Goal: Task Accomplishment & Management: Manage account settings

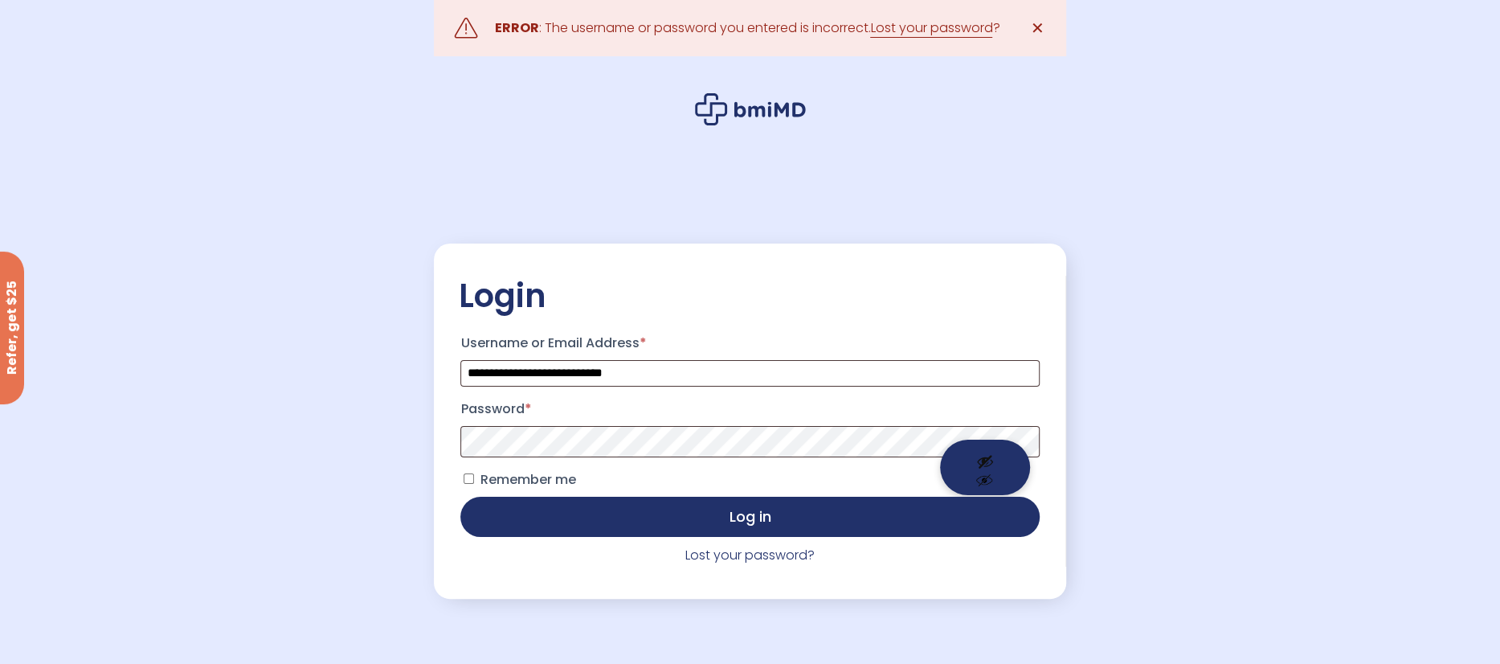
click at [984, 451] on button "Show password" at bounding box center [985, 467] width 90 height 55
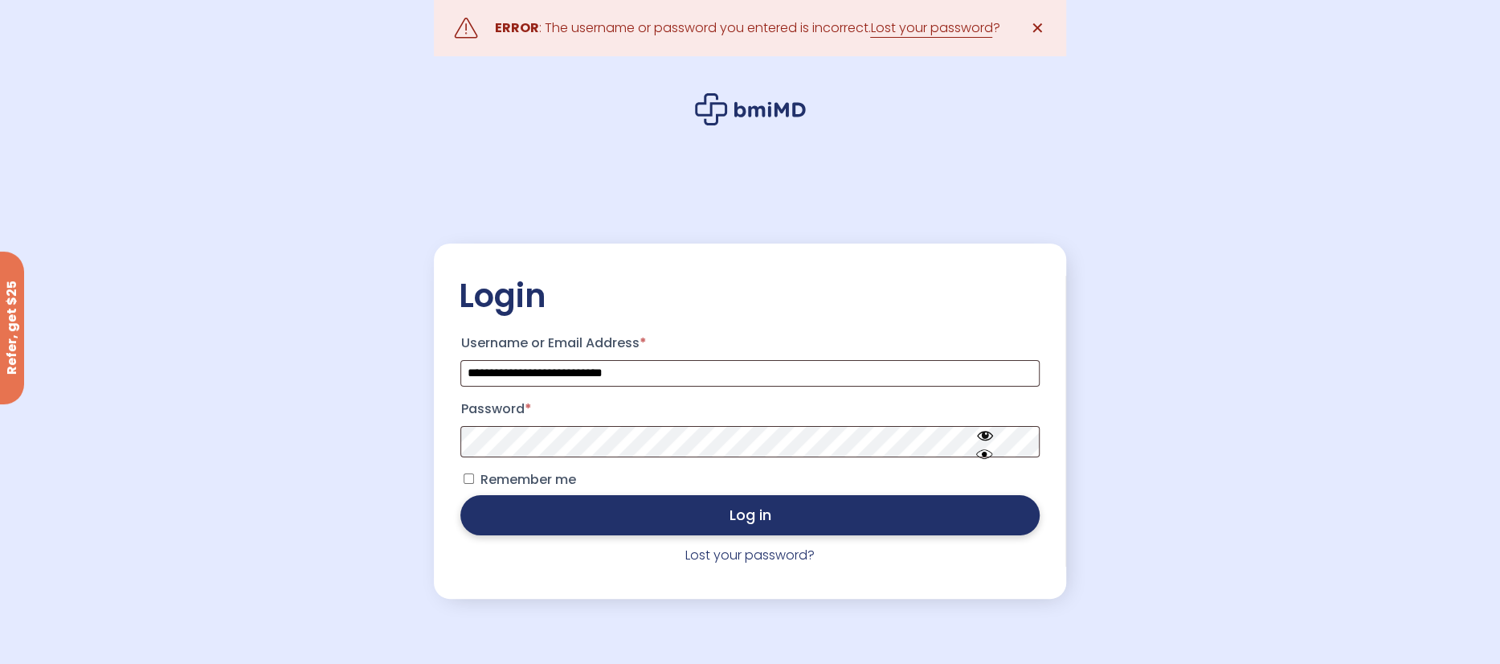
click at [640, 513] on button "Log in" at bounding box center [749, 515] width 579 height 40
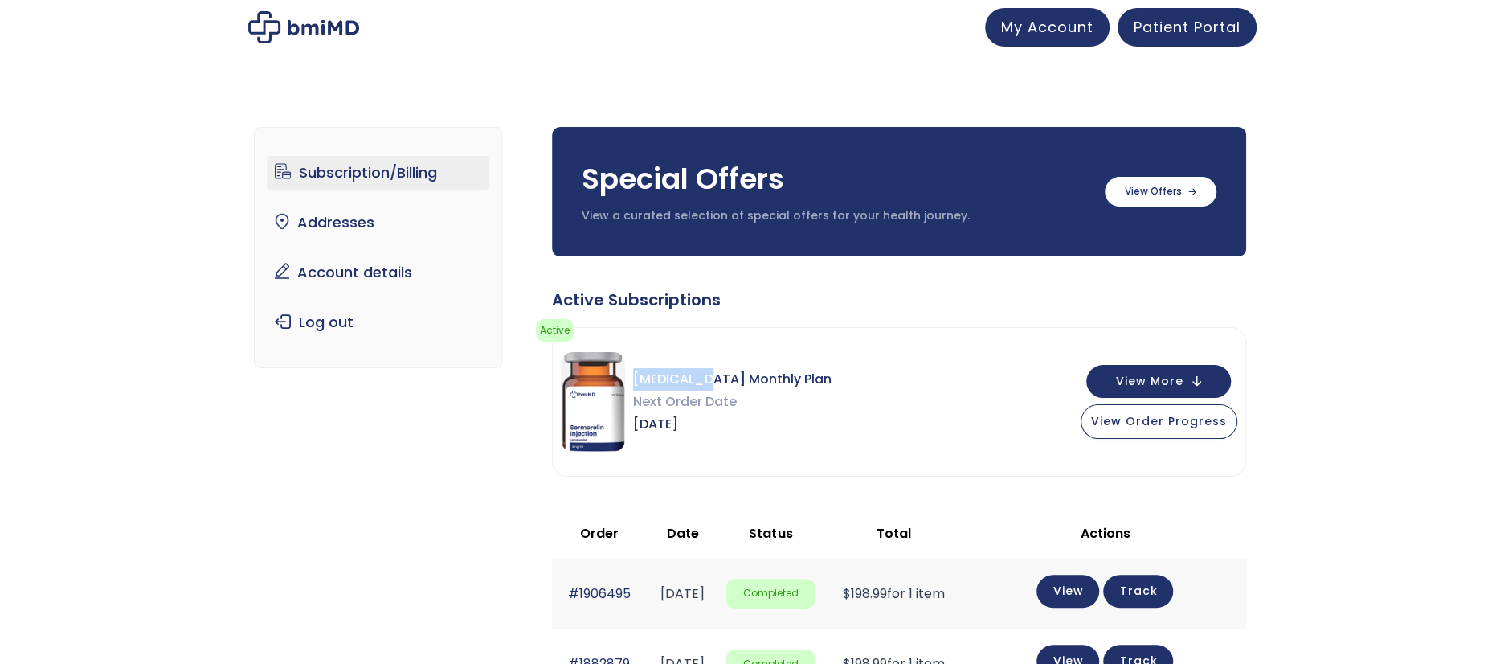
drag, startPoint x: 633, startPoint y: 377, endPoint x: 699, endPoint y: 378, distance: 65.9
click at [699, 378] on span "[MEDICAL_DATA] Monthly Plan" at bounding box center [732, 379] width 198 height 22
copy span "[MEDICAL_DATA]"
